Goal: Find specific page/section: Find specific page/section

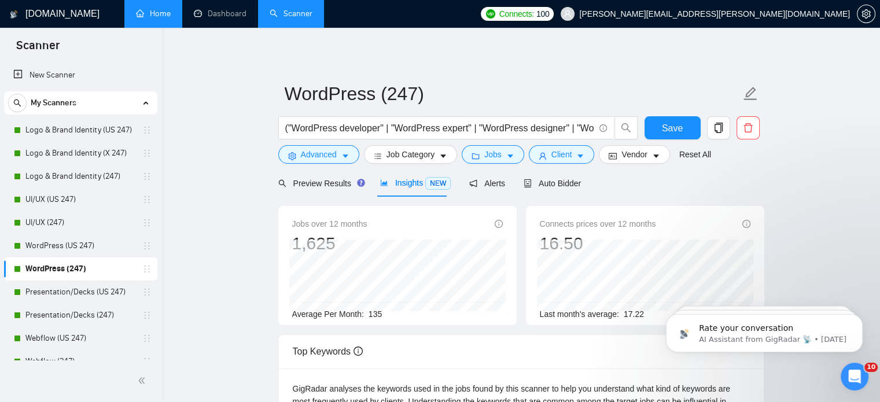
click at [165, 18] on link "Home" at bounding box center [153, 14] width 35 height 10
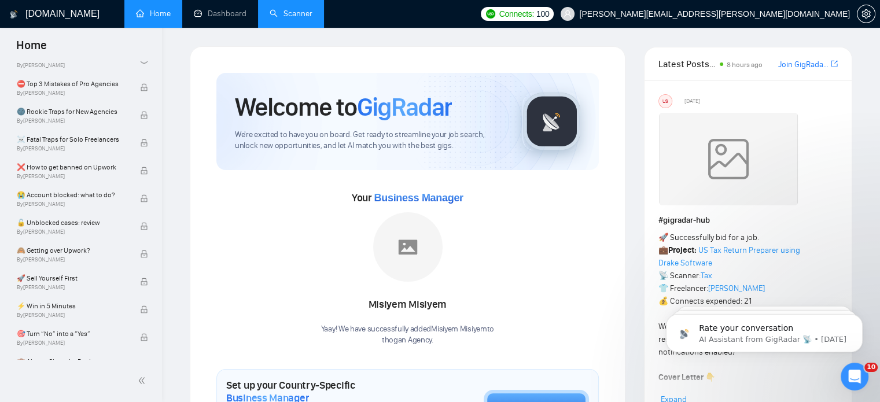
click at [295, 9] on link "Scanner" at bounding box center [291, 14] width 43 height 10
